Goal: Transaction & Acquisition: Purchase product/service

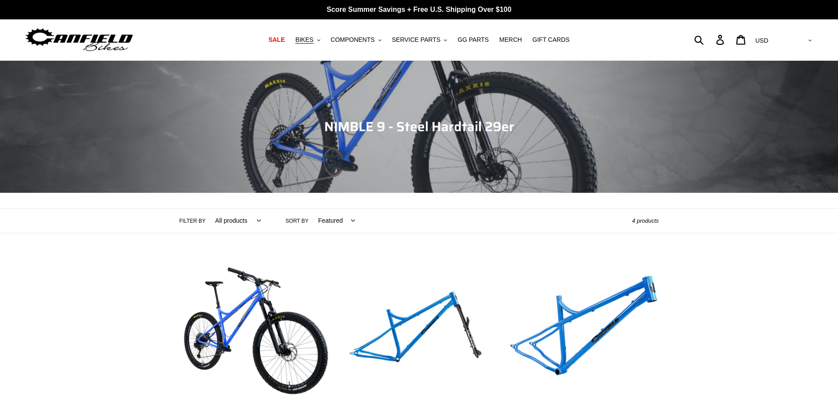
click at [90, 41] on img at bounding box center [79, 40] width 110 height 28
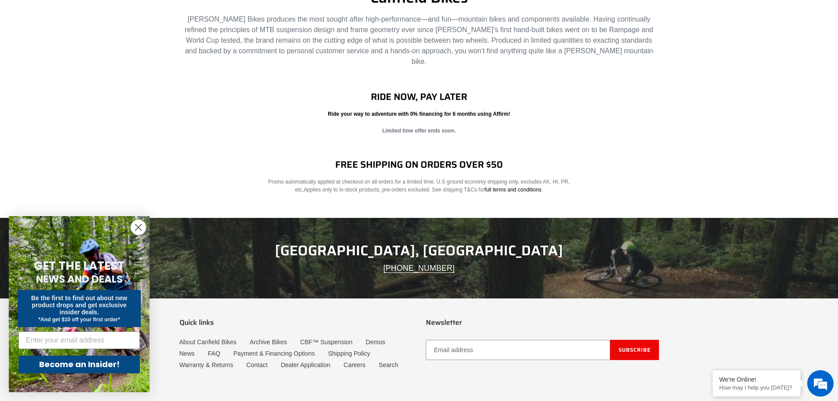
scroll to position [1384, 0]
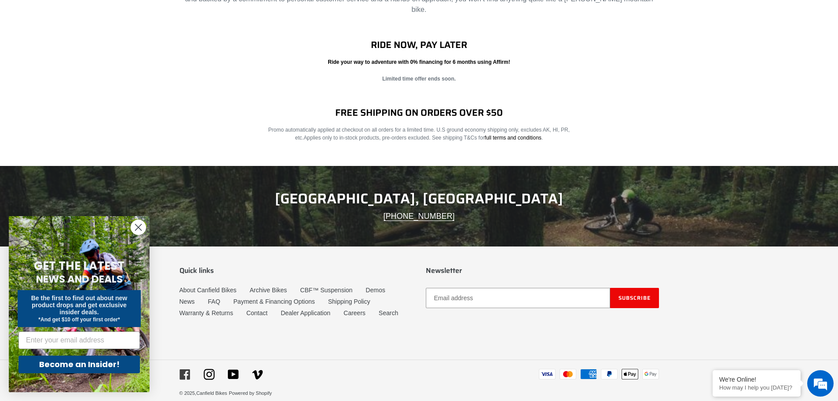
click at [185, 369] on icon at bounding box center [185, 374] width 11 height 11
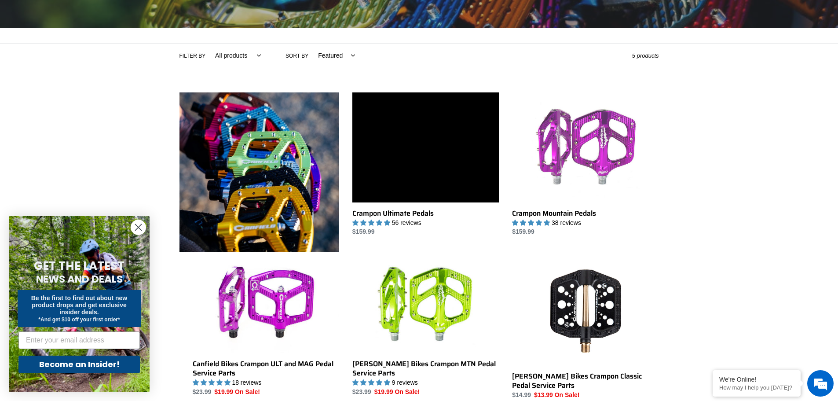
scroll to position [220, 0]
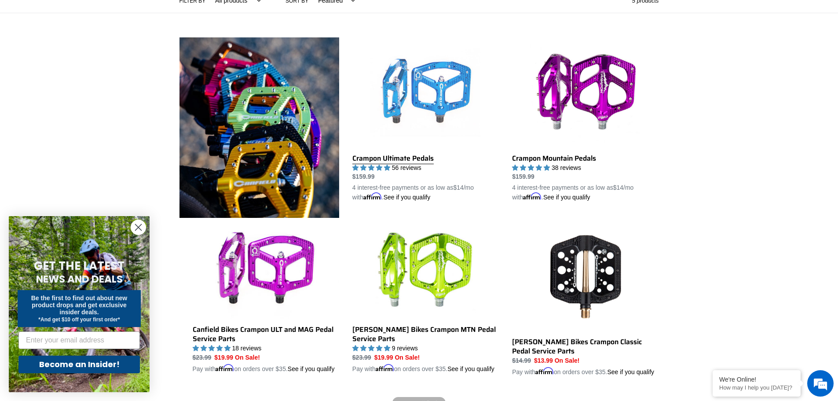
click at [427, 103] on link "Crampon Ultimate Pedals" at bounding box center [425, 119] width 147 height 165
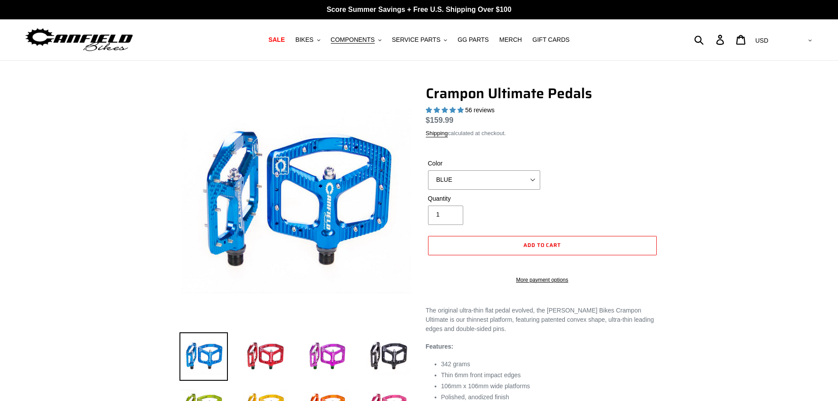
select select "highest-rating"
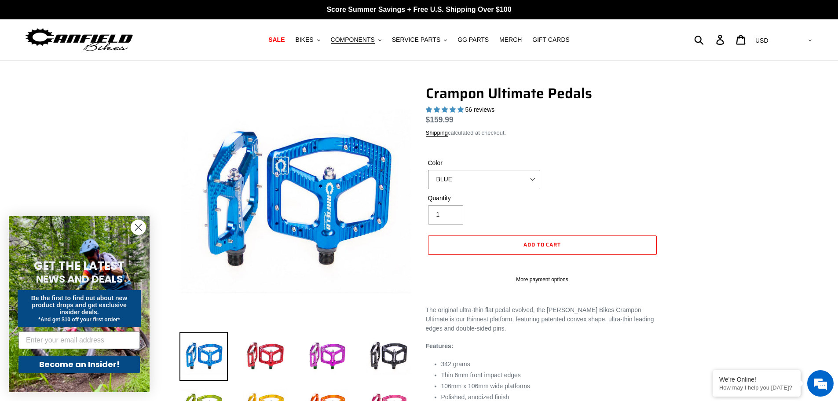
click at [534, 180] on select "BLUE RED PURPLE STEALTH BRONZE GREY TURQUOISE BLACK POLISHED BAJA GOLD PNW GREE…" at bounding box center [484, 179] width 112 height 19
click at [428, 170] on select "BLUE RED PURPLE STEALTH BRONZE GREY TURQUOISE BLACK POLISHED BAJA GOLD PNW GREE…" at bounding box center [484, 179] width 112 height 19
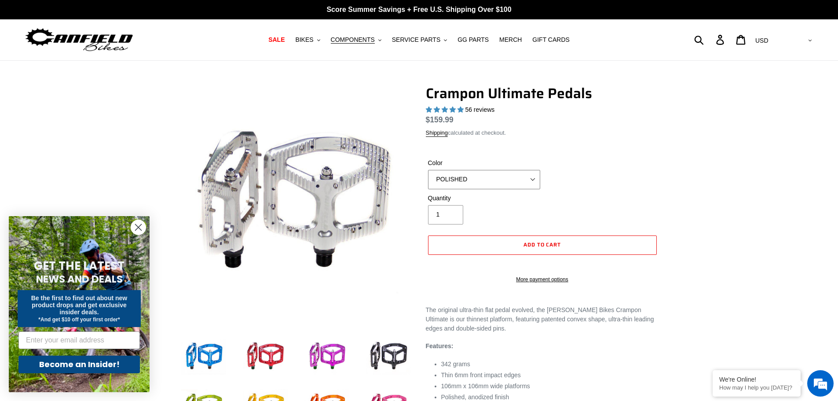
click at [533, 177] on select "BLUE RED PURPLE STEALTH BRONZE GREY TURQUOISE BLACK POLISHED BAJA GOLD PNW GREE…" at bounding box center [484, 179] width 112 height 19
click at [428, 170] on select "BLUE RED PURPLE STEALTH BRONZE GREY TURQUOISE BLACK POLISHED BAJA GOLD PNW GREE…" at bounding box center [484, 179] width 112 height 19
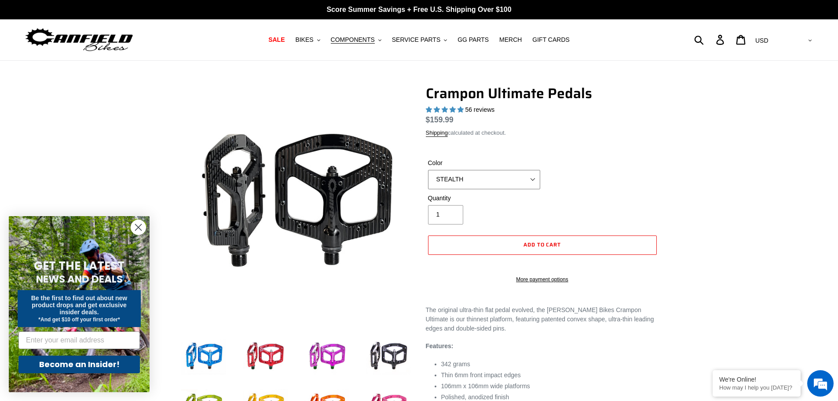
click at [532, 179] on select "BLUE RED PURPLE STEALTH BRONZE GREY TURQUOISE BLACK POLISHED BAJA GOLD PNW GREE…" at bounding box center [484, 179] width 112 height 19
select select "POLISHED"
click at [428, 170] on select "BLUE RED PURPLE STEALTH BRONZE GREY TURQUOISE BLACK POLISHED BAJA GOLD PNW GREE…" at bounding box center [484, 179] width 112 height 19
